Goal: Check status: Check status

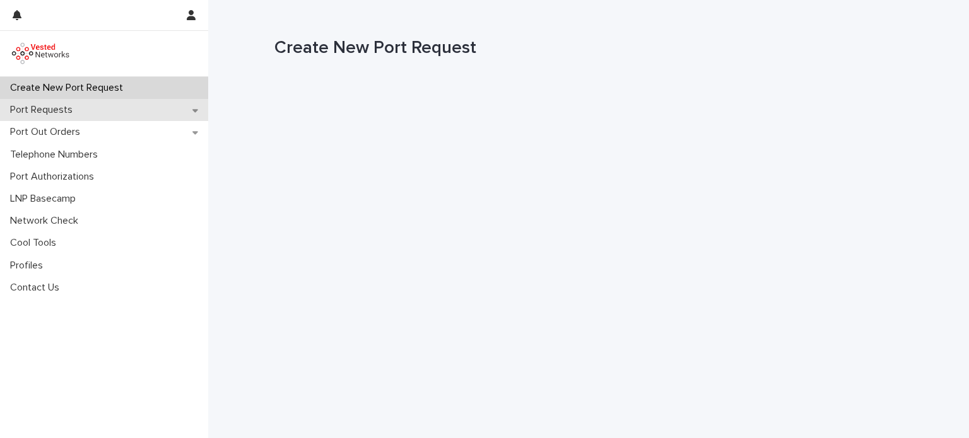
click at [68, 115] on p "Port Requests" at bounding box center [44, 110] width 78 height 12
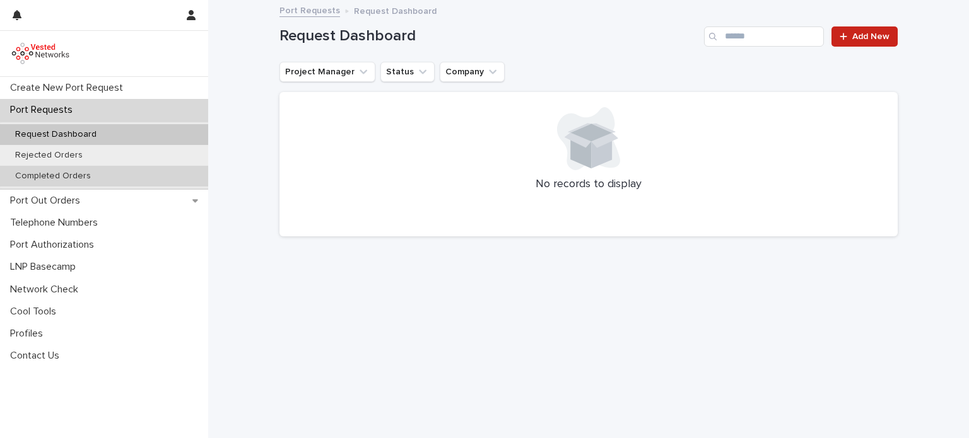
click at [67, 175] on p "Completed Orders" at bounding box center [53, 176] width 96 height 11
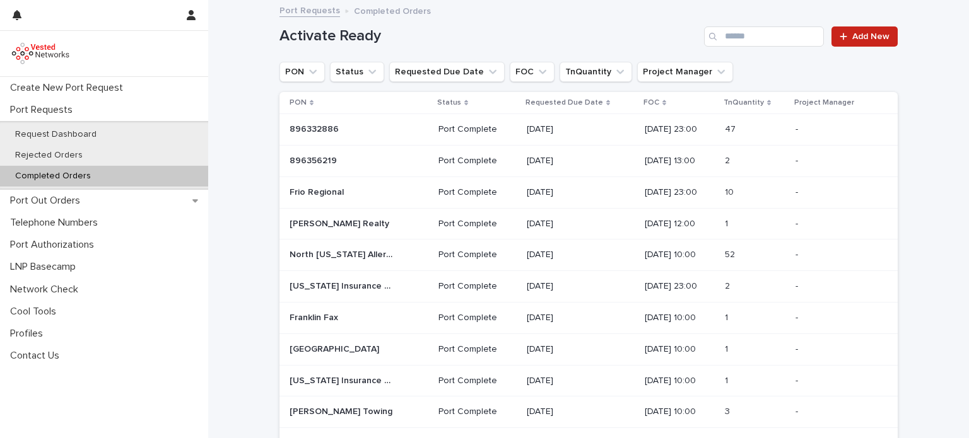
click at [444, 245] on div "Port Complete" at bounding box center [477, 255] width 78 height 21
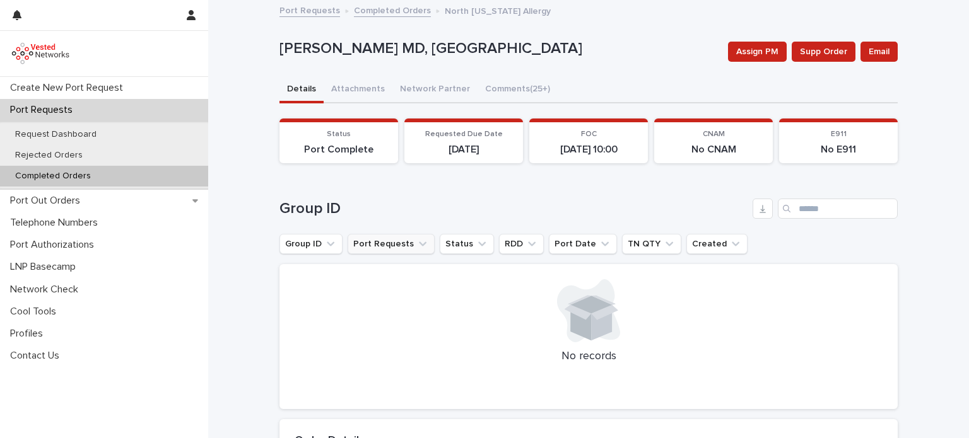
click at [400, 249] on button "Port Requests" at bounding box center [390, 244] width 87 height 20
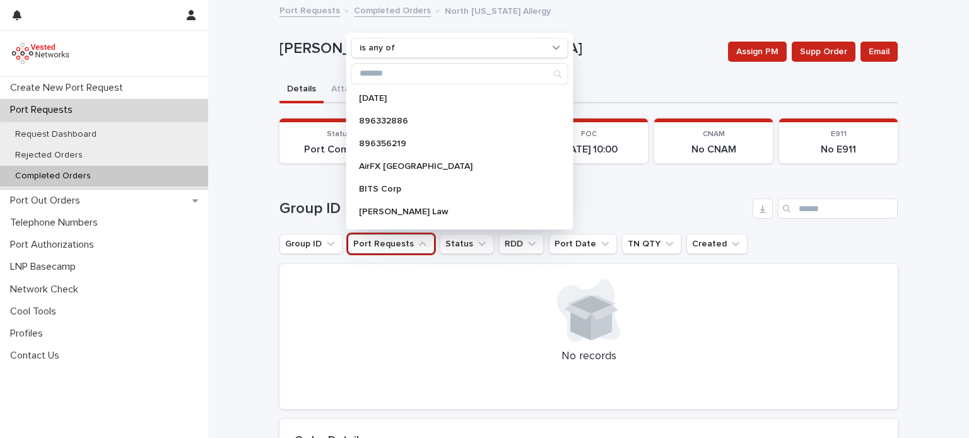
click at [400, 249] on button "Port Requests" at bounding box center [390, 244] width 87 height 20
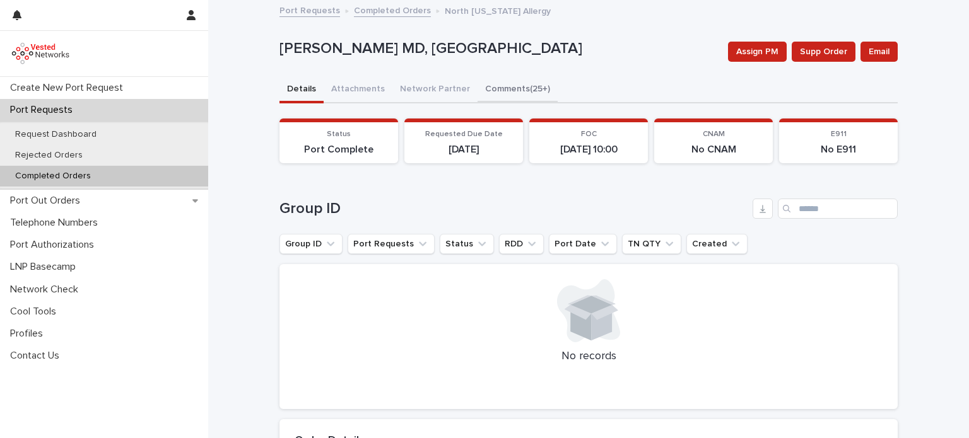
click at [502, 79] on button "Comments (25+)" at bounding box center [517, 90] width 80 height 26
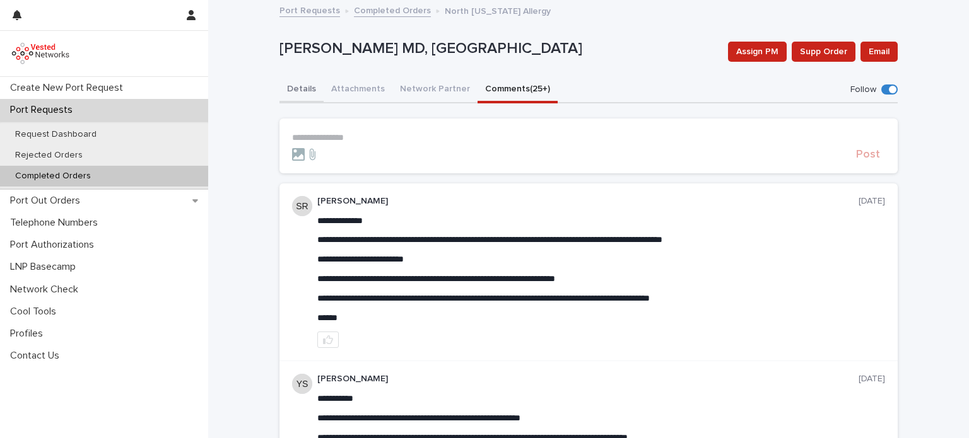
click at [294, 97] on button "Details" at bounding box center [301, 90] width 44 height 26
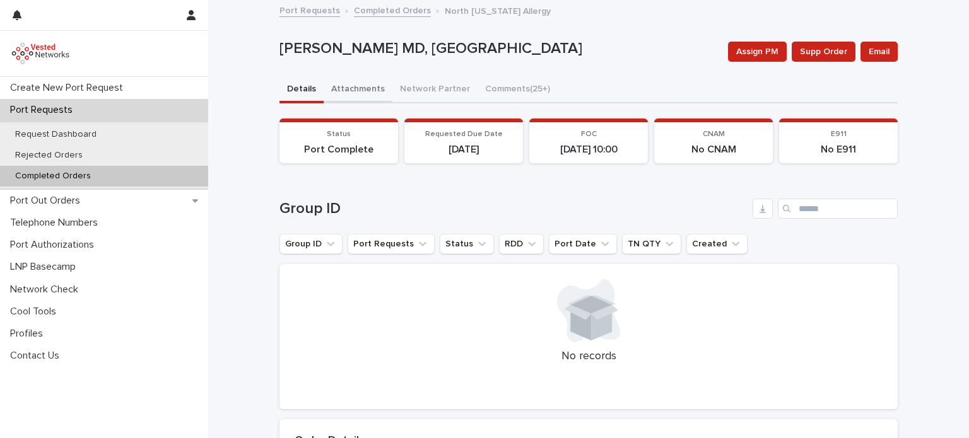
click at [347, 79] on button "Attachments" at bounding box center [357, 90] width 69 height 26
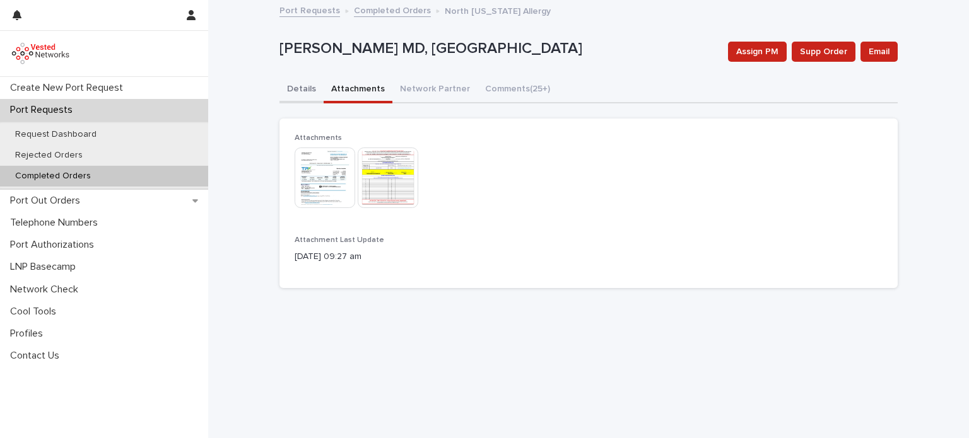
click at [289, 93] on button "Details" at bounding box center [301, 90] width 44 height 26
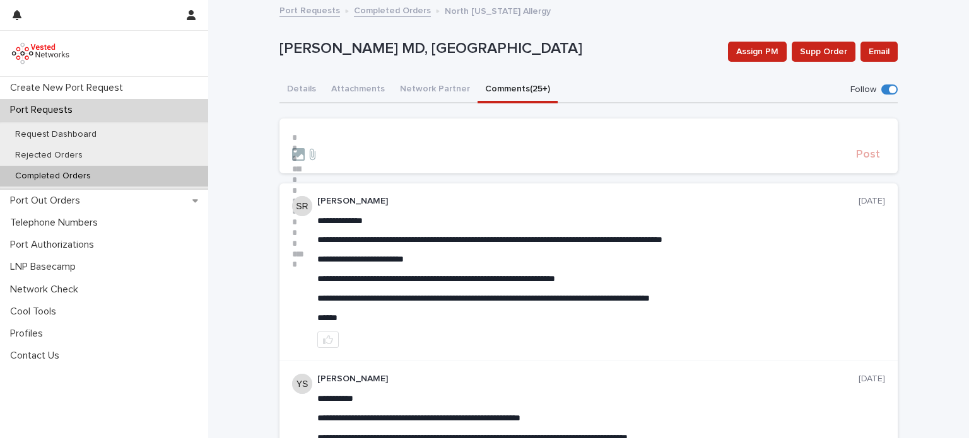
click at [504, 86] on button "Comments (25+)" at bounding box center [517, 90] width 80 height 26
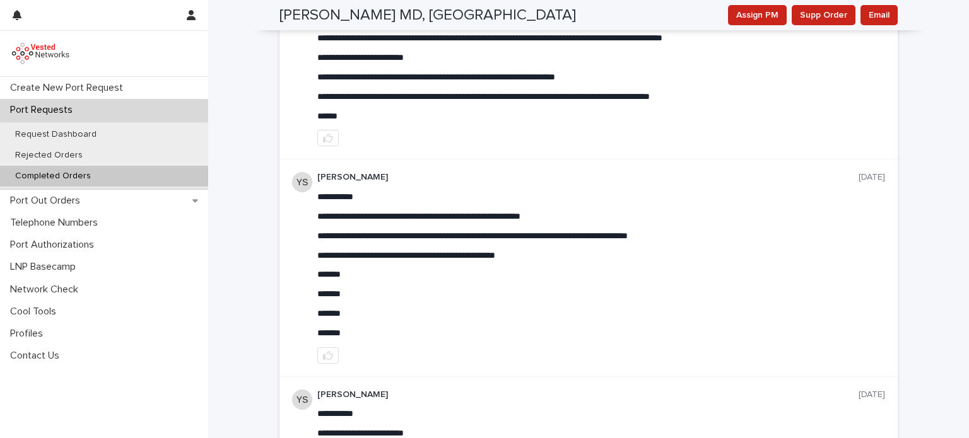
scroll to position [184, 0]
